Goal: Complete application form: Complete application form

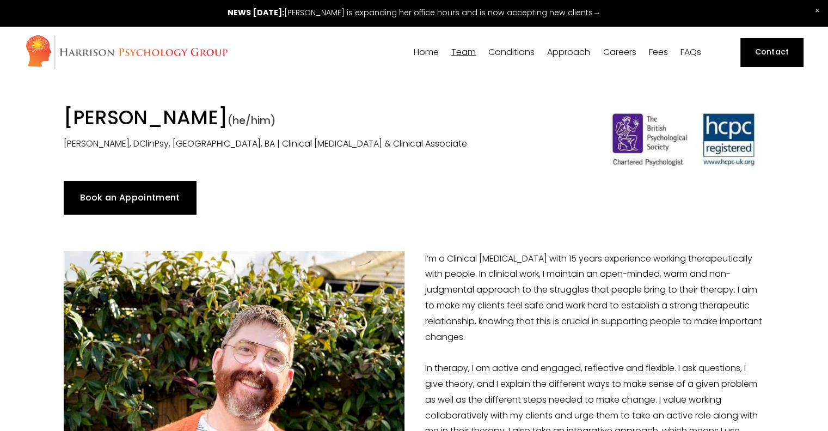
click at [782, 50] on link "Contact" at bounding box center [772, 52] width 63 height 28
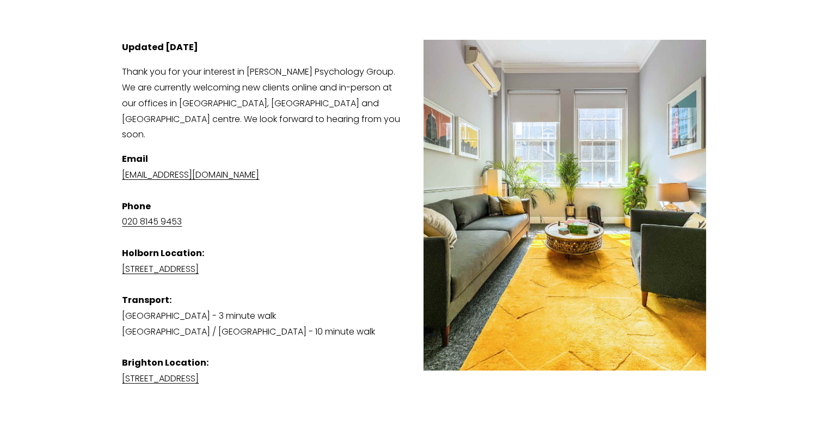
scroll to position [194, 0]
click at [348, 272] on p "Email [EMAIL_ADDRESS][DOMAIN_NAME] Phone [PHONE_NUMBER] [GEOGRAPHIC_DATA] Locat…" at bounding box center [414, 268] width 584 height 235
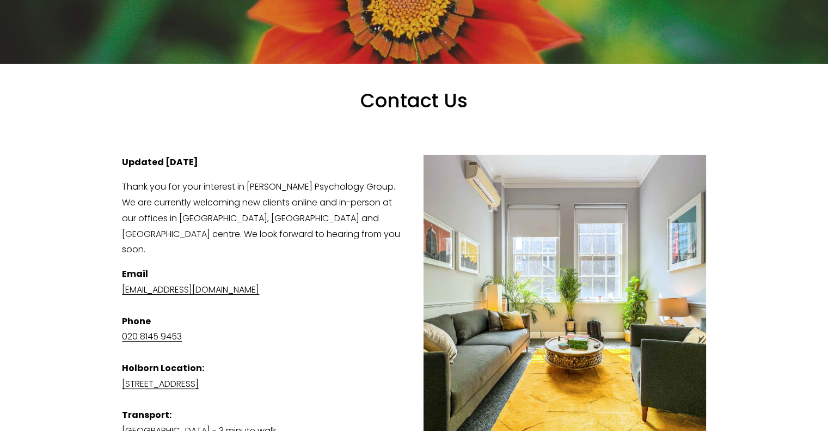
scroll to position [0, 0]
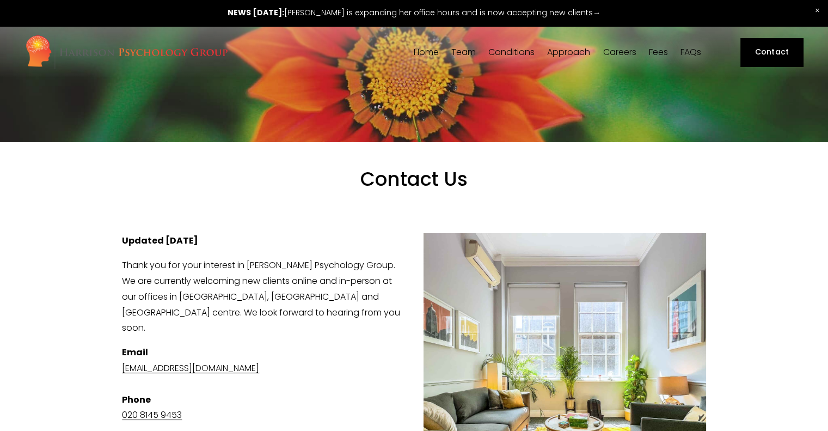
click at [0, 0] on span "Stress & Burnout" at bounding box center [0, 0] width 0 height 0
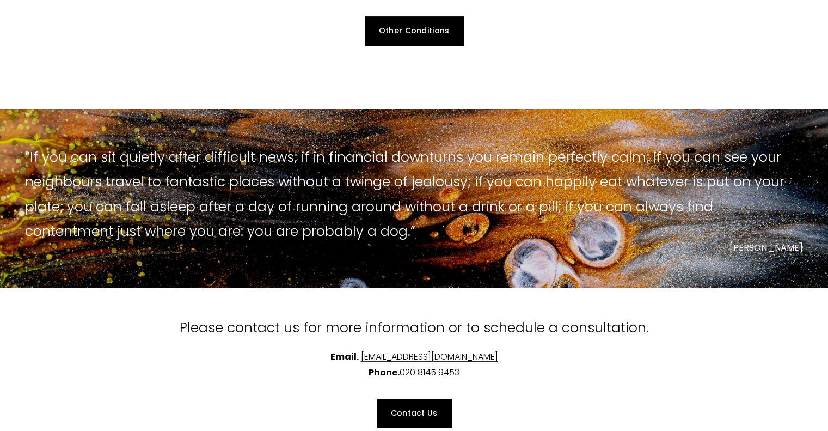
scroll to position [363, 0]
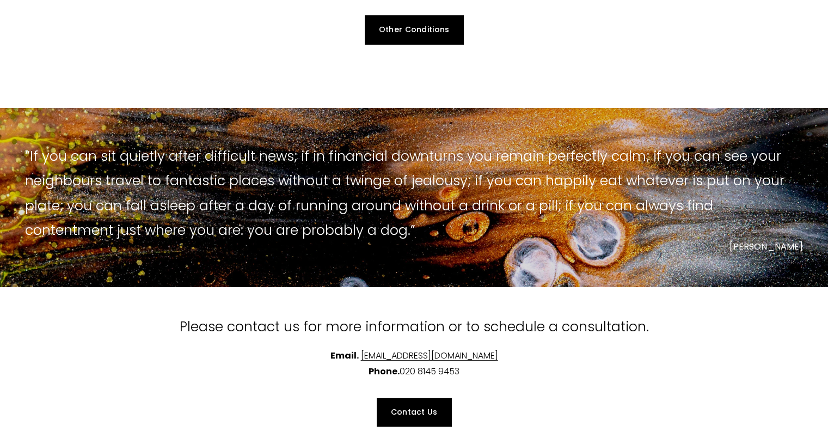
click at [411, 263] on div "“ If you can sit quietly after difficult news; if in financial downturns you re…" at bounding box center [414, 197] width 828 height 179
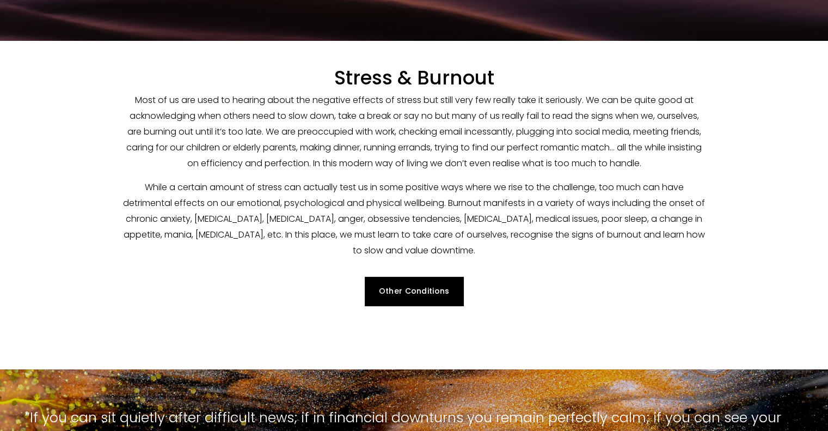
scroll to position [0, 0]
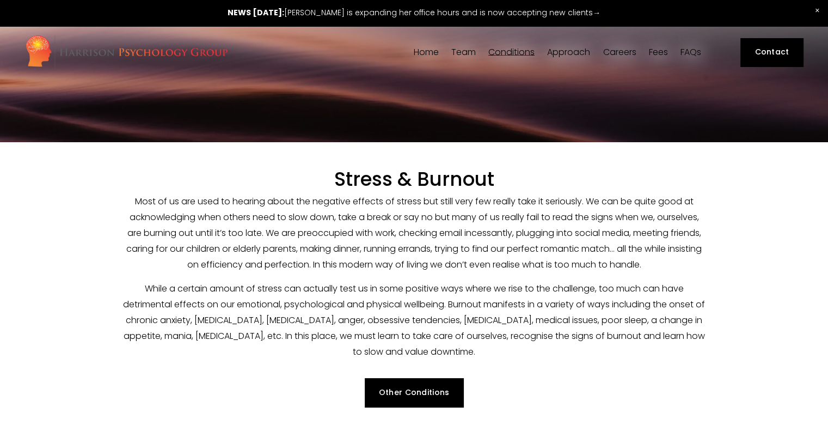
click at [764, 56] on link "Contact" at bounding box center [772, 52] width 63 height 28
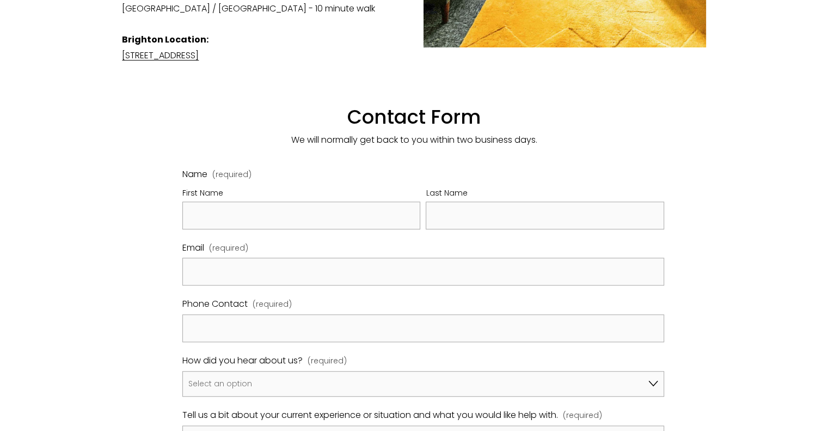
scroll to position [525, 0]
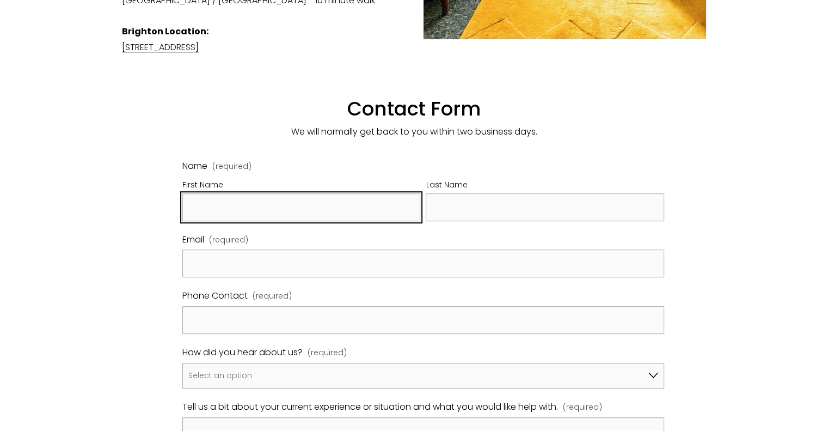
click at [276, 193] on input "First Name" at bounding box center [301, 207] width 239 height 28
click at [276, 193] on input "Nem" at bounding box center [301, 207] width 239 height 28
type input "N"
type input "Ben"
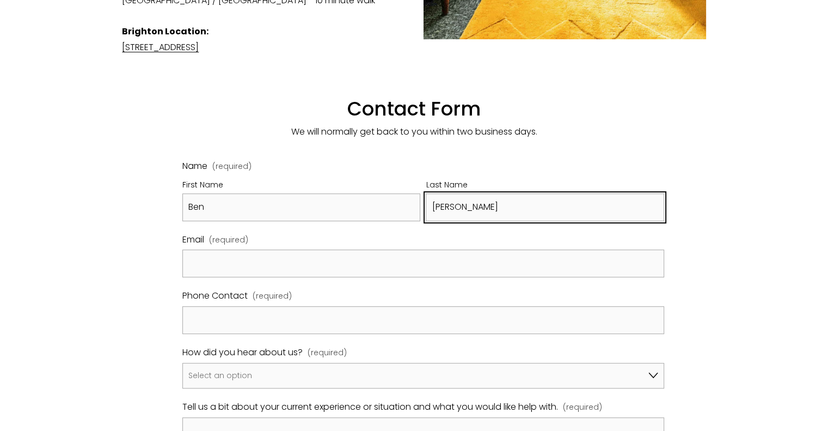
type input "[PERSON_NAME]"
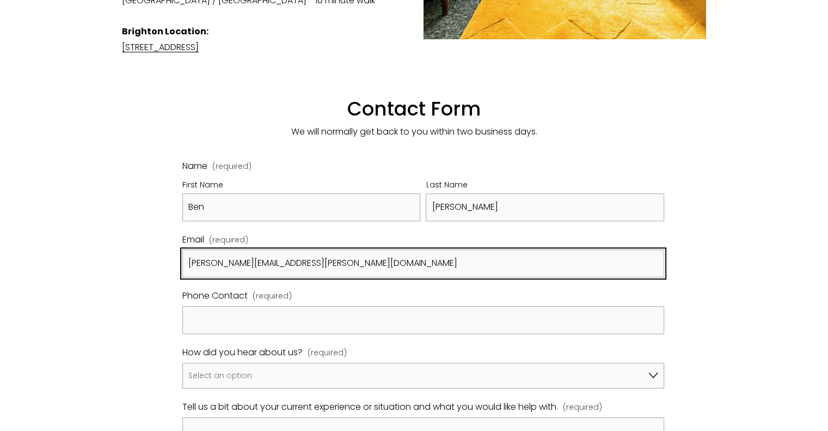
type input "[PERSON_NAME][EMAIL_ADDRESS][PERSON_NAME][DOMAIN_NAME]"
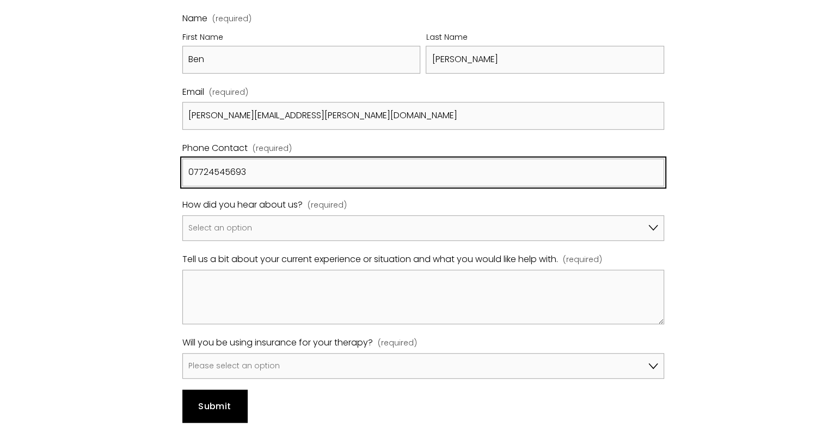
scroll to position [673, 0]
type input "07724545693"
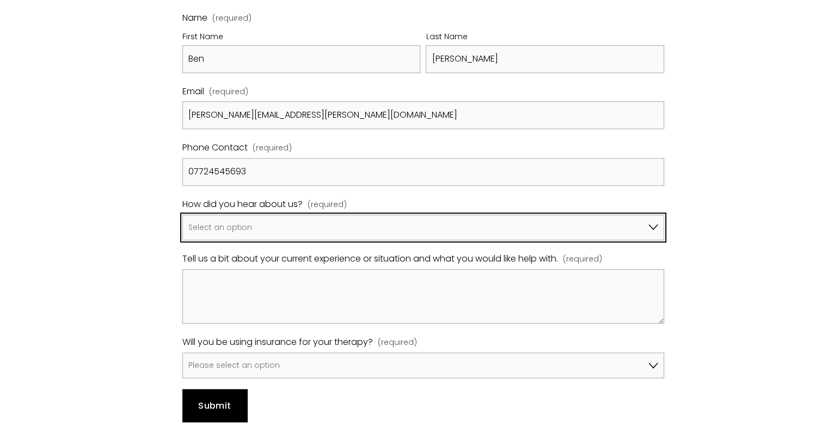
click at [263, 215] on select "Select an option Google A friend/family member told me about you I've been refe…" at bounding box center [423, 228] width 482 height 26
select select "Bupa Website"
click at [182, 215] on select "Select an option Google A friend/family member told me about you I've been refe…" at bounding box center [423, 228] width 482 height 26
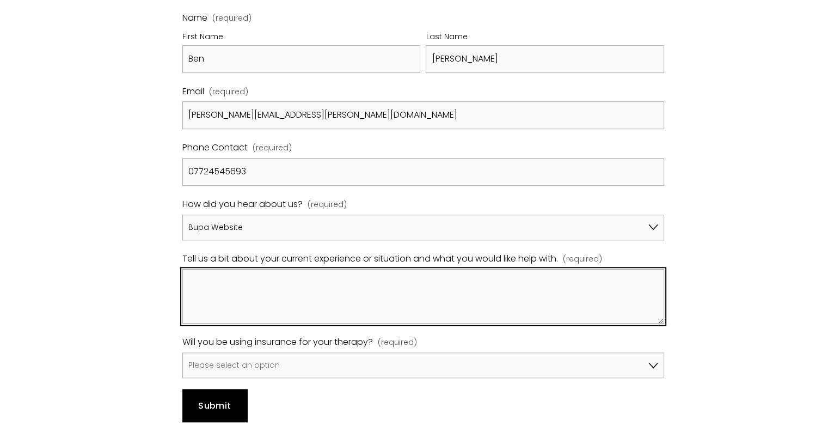
click at [249, 269] on textarea "Tell us a bit about your current experience or situation and what you would lik…" at bounding box center [423, 296] width 482 height 54
type textarea "H"
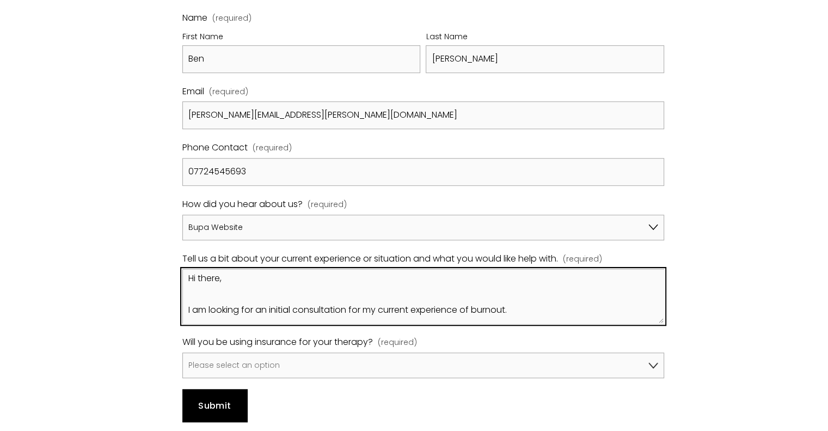
scroll to position [28, 0]
drag, startPoint x: 238, startPoint y: 291, endPoint x: 184, endPoint y: 264, distance: 60.9
click at [184, 269] on textarea "Hi there, I am looking for an initial consultation for my current experience of…" at bounding box center [423, 296] width 482 height 54
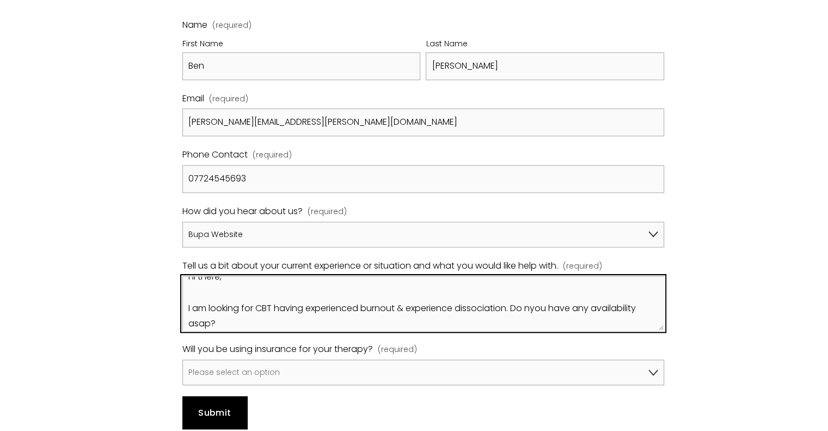
scroll to position [13, 0]
click at [535, 292] on textarea "Hi there, I am looking for CBT having experienced burnout & experience dissocia…" at bounding box center [423, 303] width 482 height 54
type textarea "Hi there, I am looking for CBT having experienced burnout & experience dissocia…"
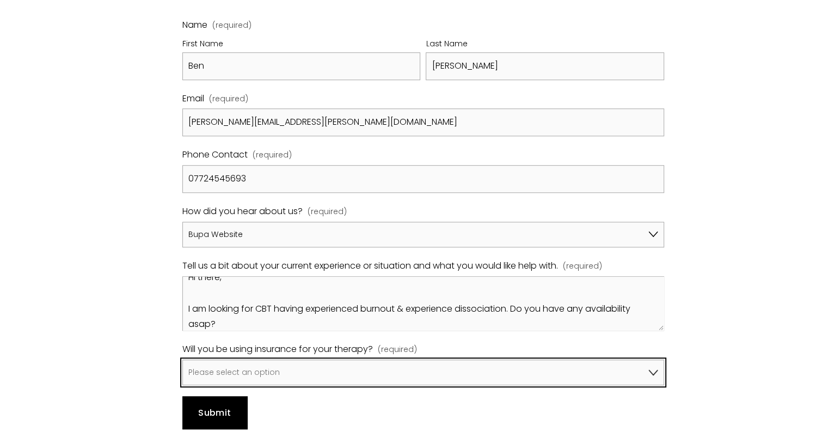
click at [466, 359] on select "Please select an option No, I won't be using insurance Yes, I will be using Avi…" at bounding box center [423, 372] width 482 height 26
select select "Yes, I will be using Bupa"
click at [182, 359] on select "Please select an option No, I won't be using insurance Yes, I will be using Avi…" at bounding box center [423, 372] width 482 height 26
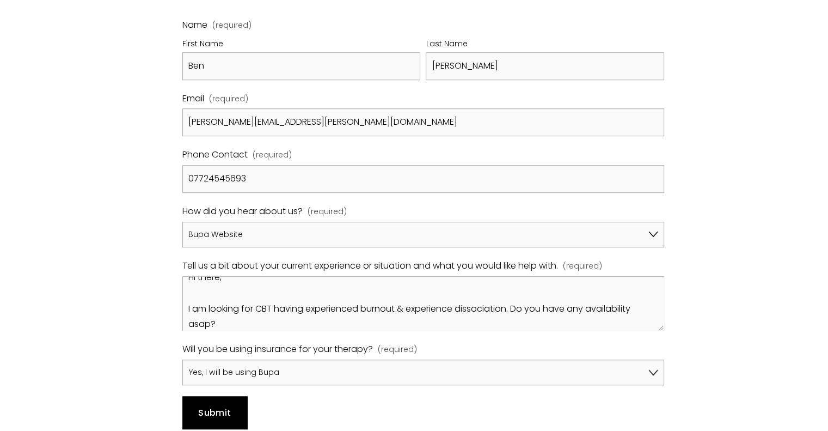
click at [213, 406] on span "Submit" at bounding box center [214, 412] width 33 height 13
